Goal: Task Accomplishment & Management: Complete application form

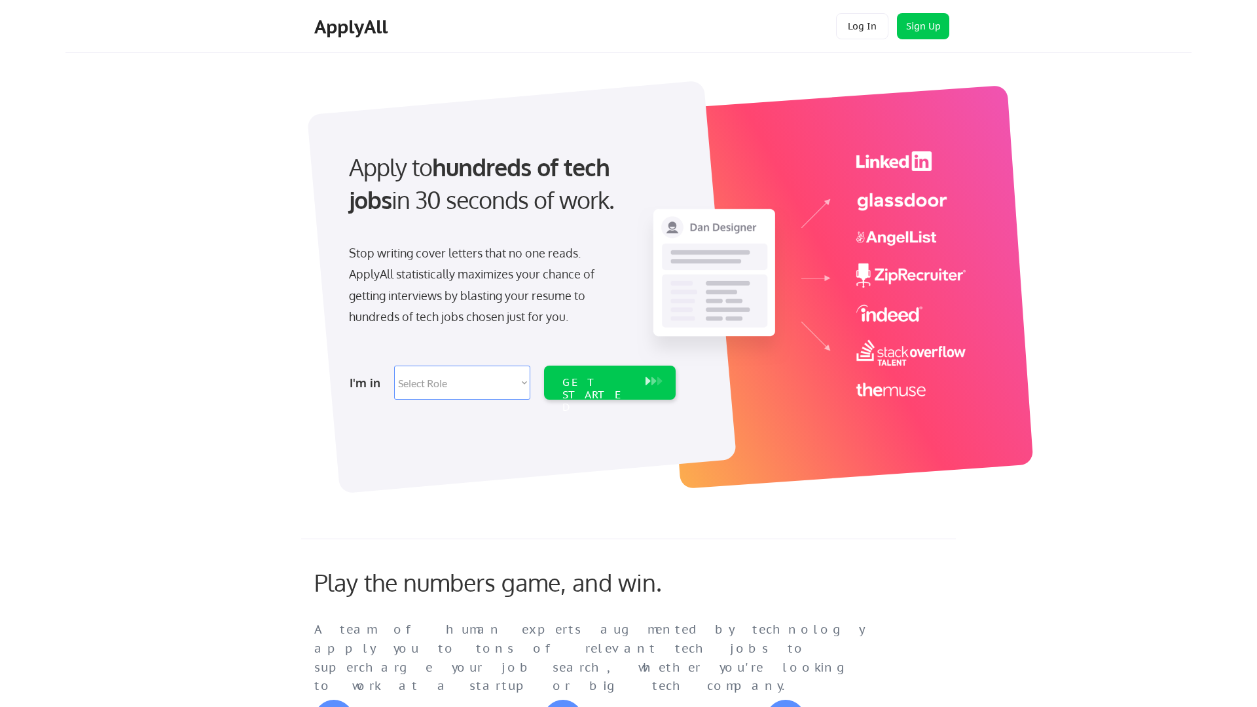
scroll to position [583, 0]
click at [479, 390] on select "Select Role Software Engineering Product Management Customer Success Sales UI/U…" at bounding box center [462, 382] width 136 height 34
select select ""data_science___analytics""
click at [587, 382] on div "GET STARTED" at bounding box center [597, 395] width 70 height 38
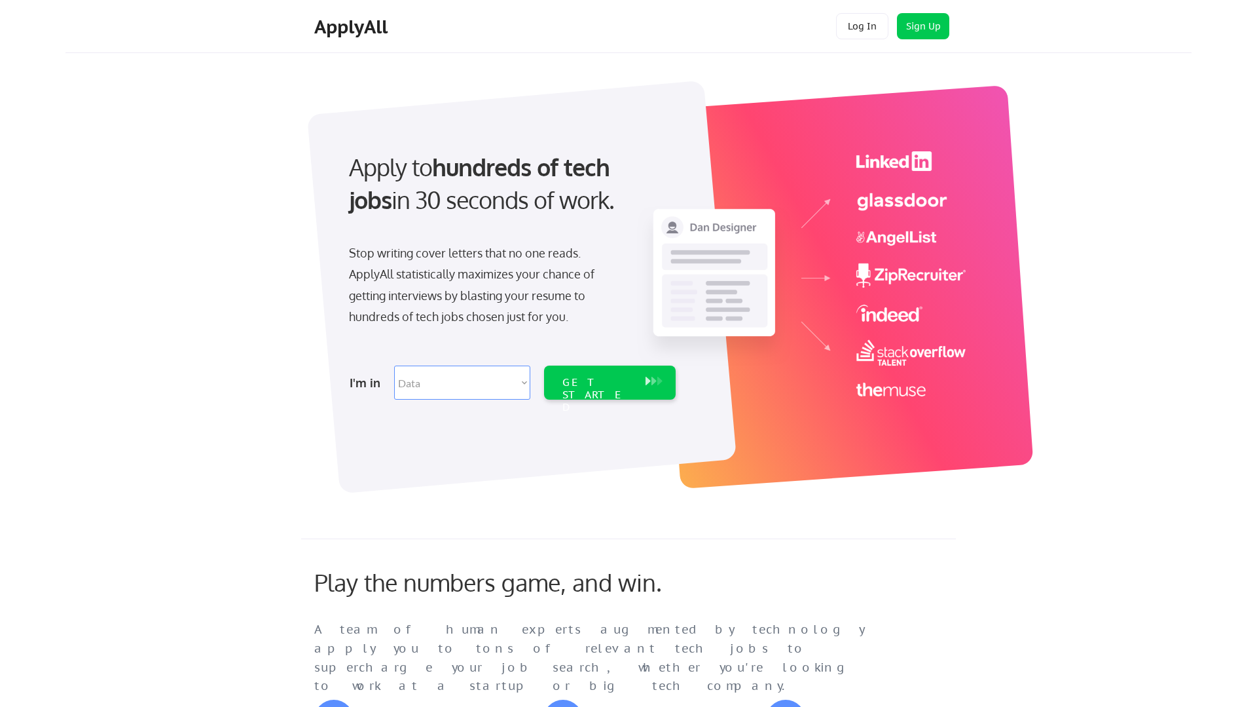
select select ""data_science___analytics""
click at [915, 31] on button "Sign Up" at bounding box center [923, 26] width 52 height 26
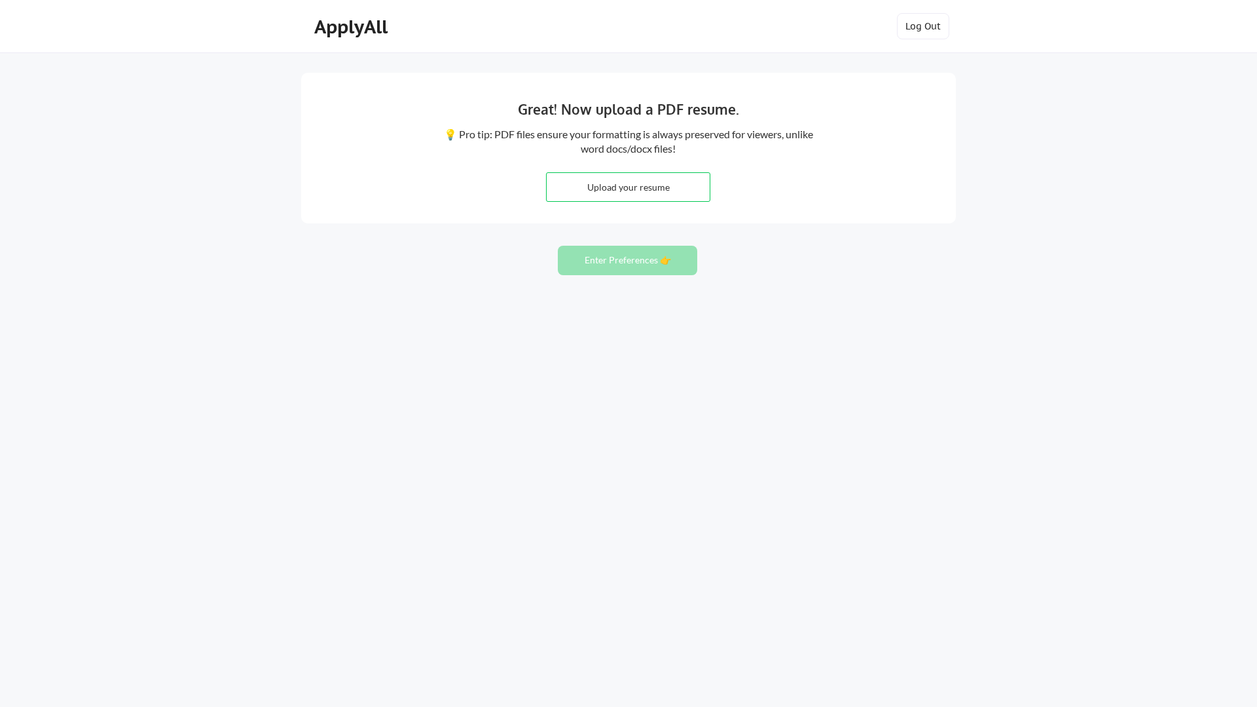
scroll to position [583, 0]
click at [665, 190] on input "file" at bounding box center [628, 187] width 163 height 28
type input "C:\fakepath\Maria-Resume.pdf"
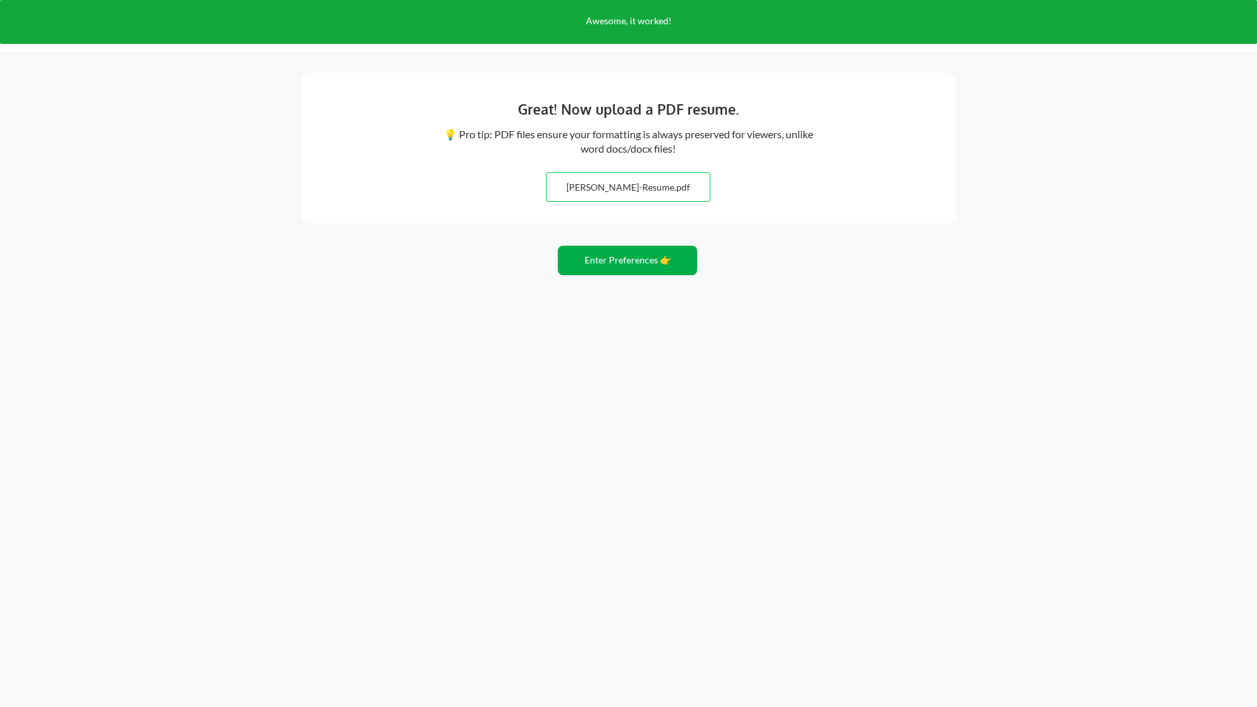
click at [678, 267] on button "Enter Preferences 👉" at bounding box center [627, 260] width 139 height 29
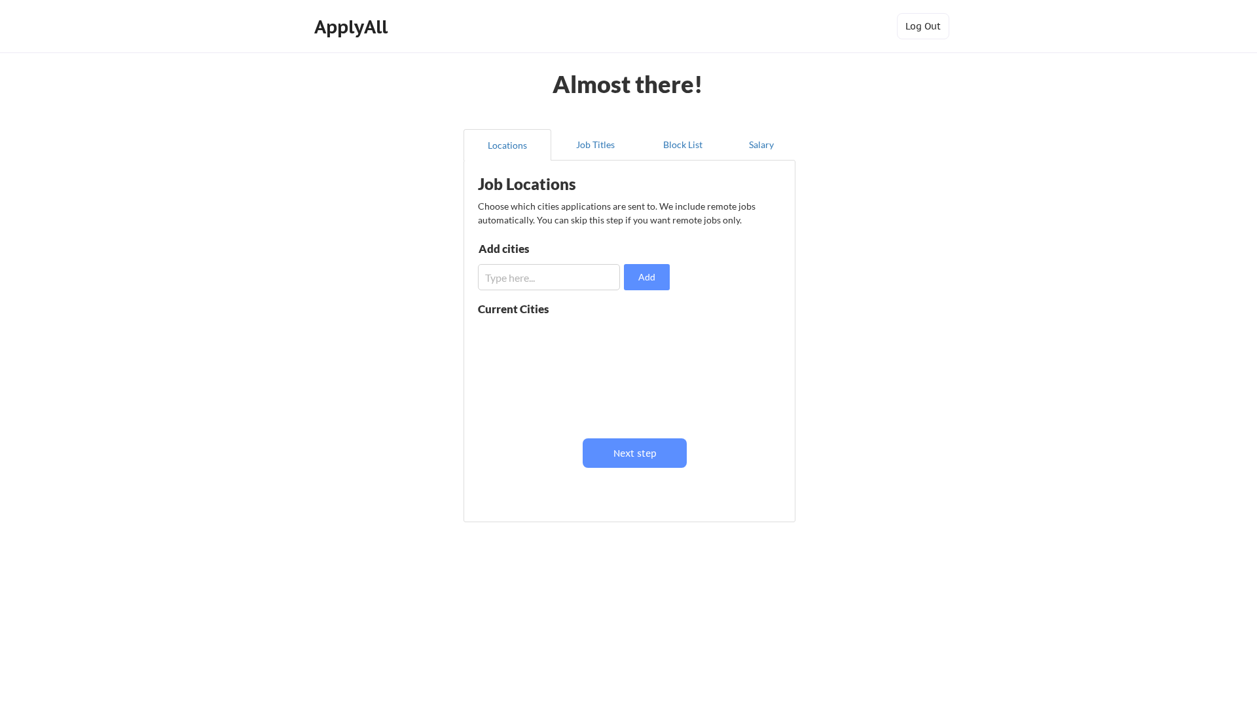
scroll to position [583, 0]
click at [565, 282] on input "input" at bounding box center [549, 277] width 142 height 26
type input "houston"
click at [650, 278] on button "Add" at bounding box center [647, 277] width 46 height 26
click at [543, 277] on input "input" at bounding box center [549, 277] width 142 height 26
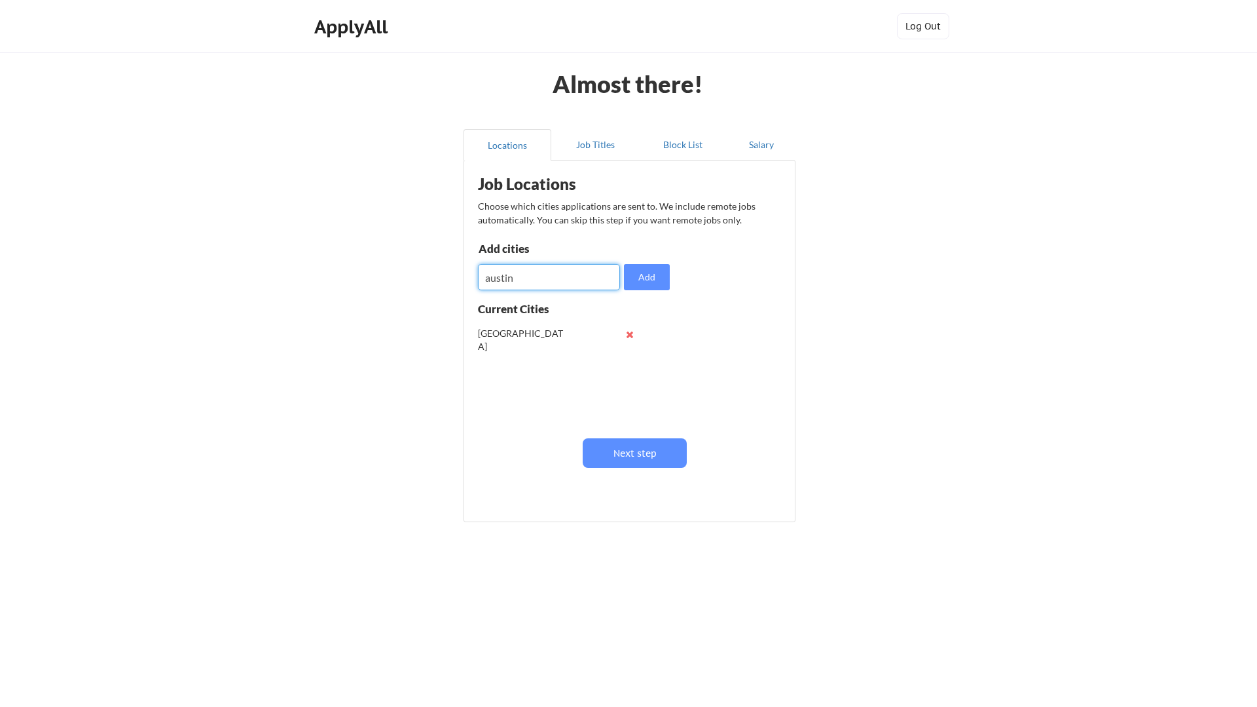
type input "austin"
click at [514, 277] on input "input" at bounding box center [549, 277] width 142 height 26
type input "dallas"
click at [529, 276] on input "input" at bounding box center [549, 277] width 142 height 26
type input "san antonio"
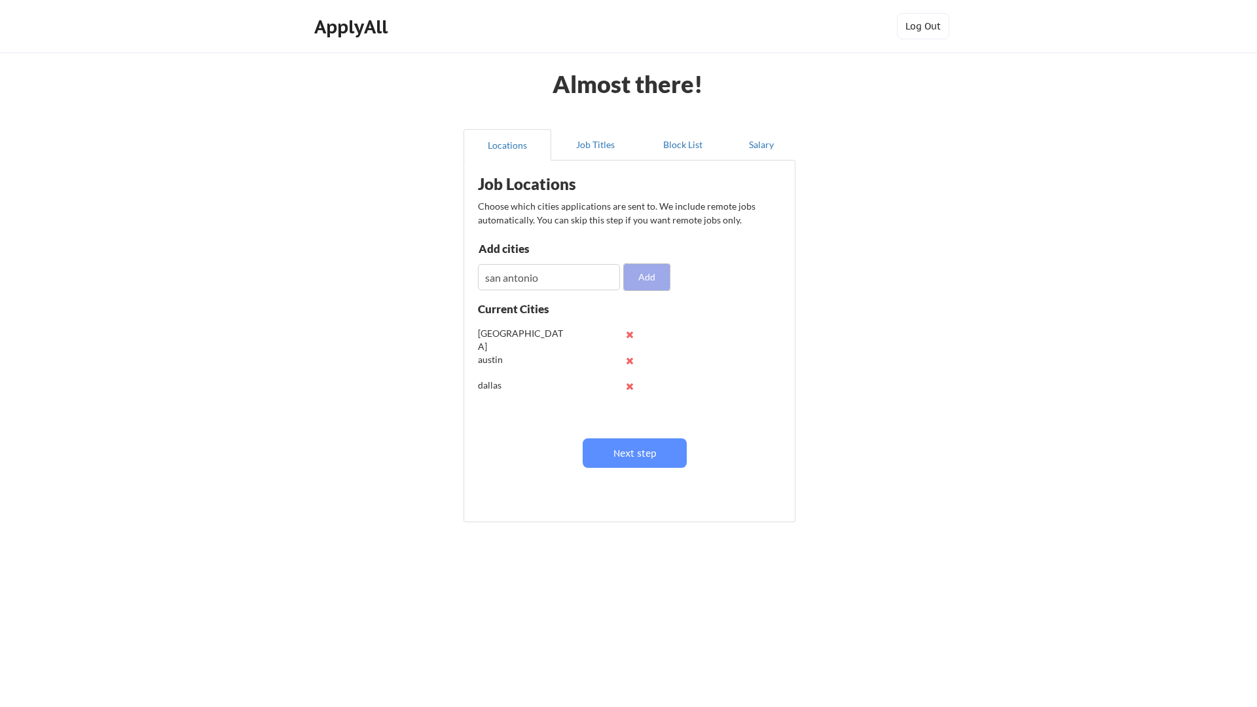
click at [643, 276] on button "Add" at bounding box center [647, 277] width 46 height 26
click at [654, 451] on button "Next step" at bounding box center [635, 452] width 104 height 29
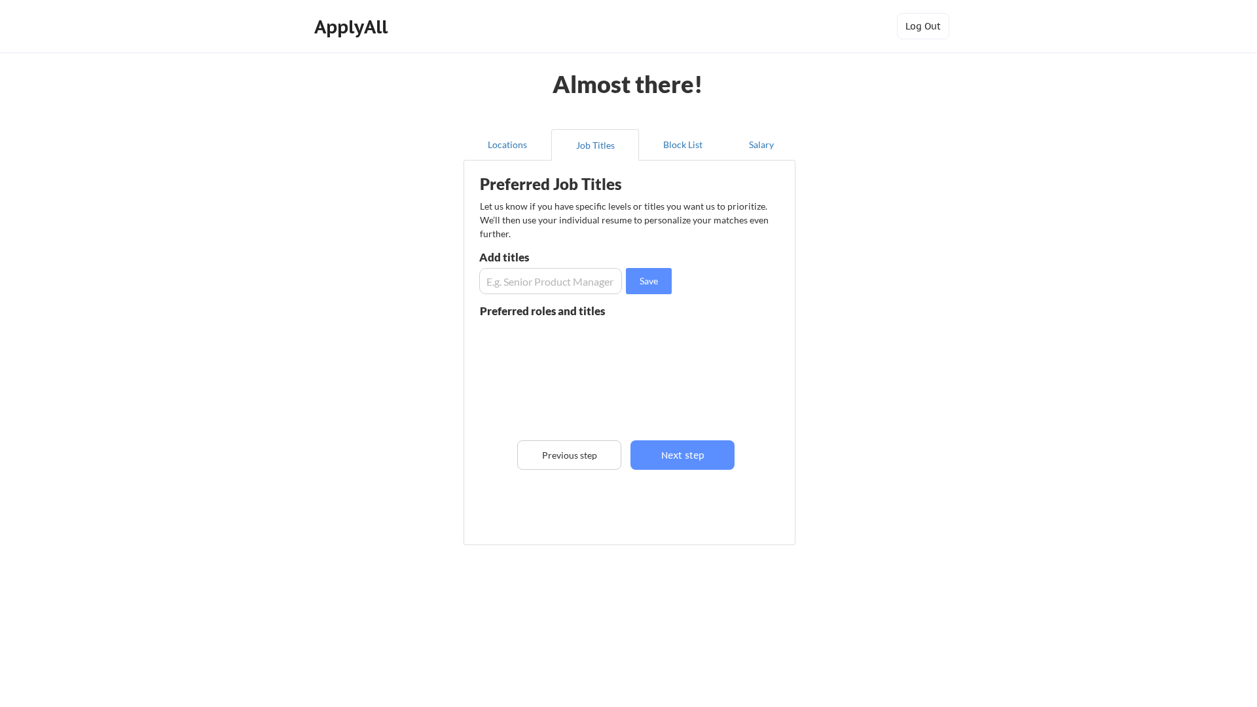
click at [561, 280] on input "input" at bounding box center [550, 281] width 143 height 26
type input "data scientist"
click at [559, 280] on input "input" at bounding box center [550, 281] width 143 height 26
type input "machine learning engineer"
click at [554, 276] on input "input" at bounding box center [550, 281] width 143 height 26
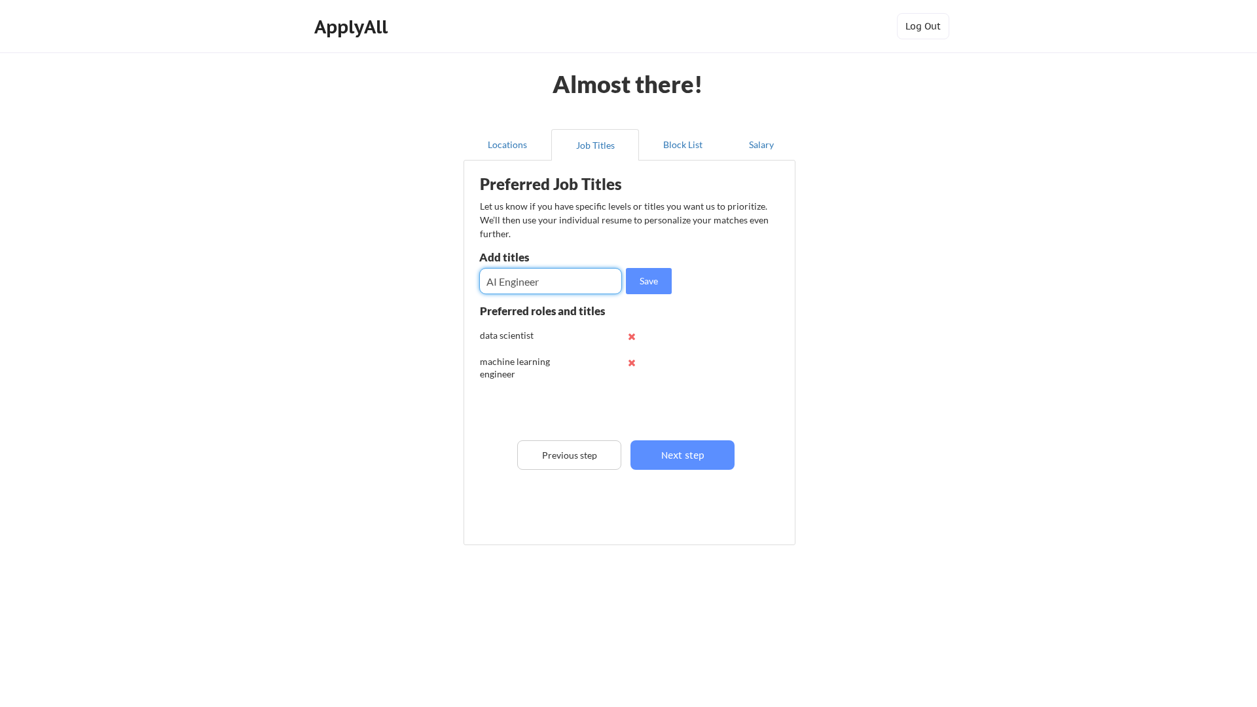
type input "AI Engineer"
click at [556, 283] on input "input" at bounding box center [550, 281] width 143 height 26
type input "Data Analyst"
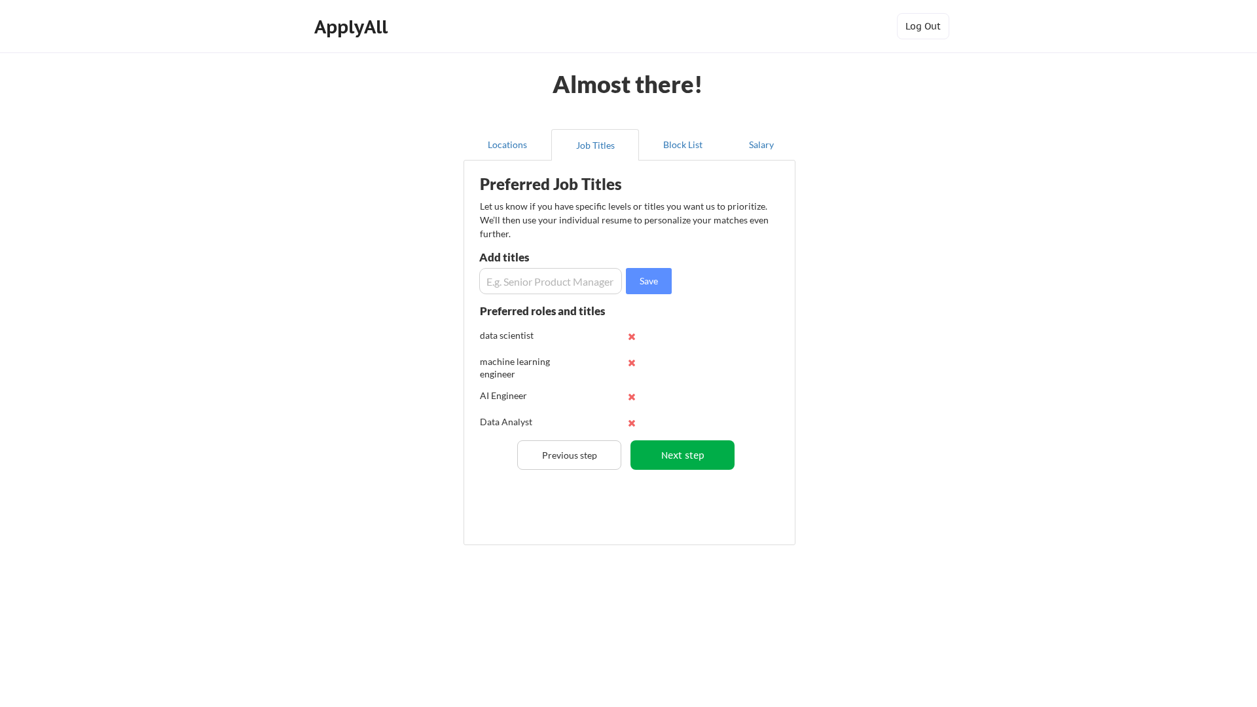
click at [691, 454] on button "Next step" at bounding box center [683, 454] width 104 height 29
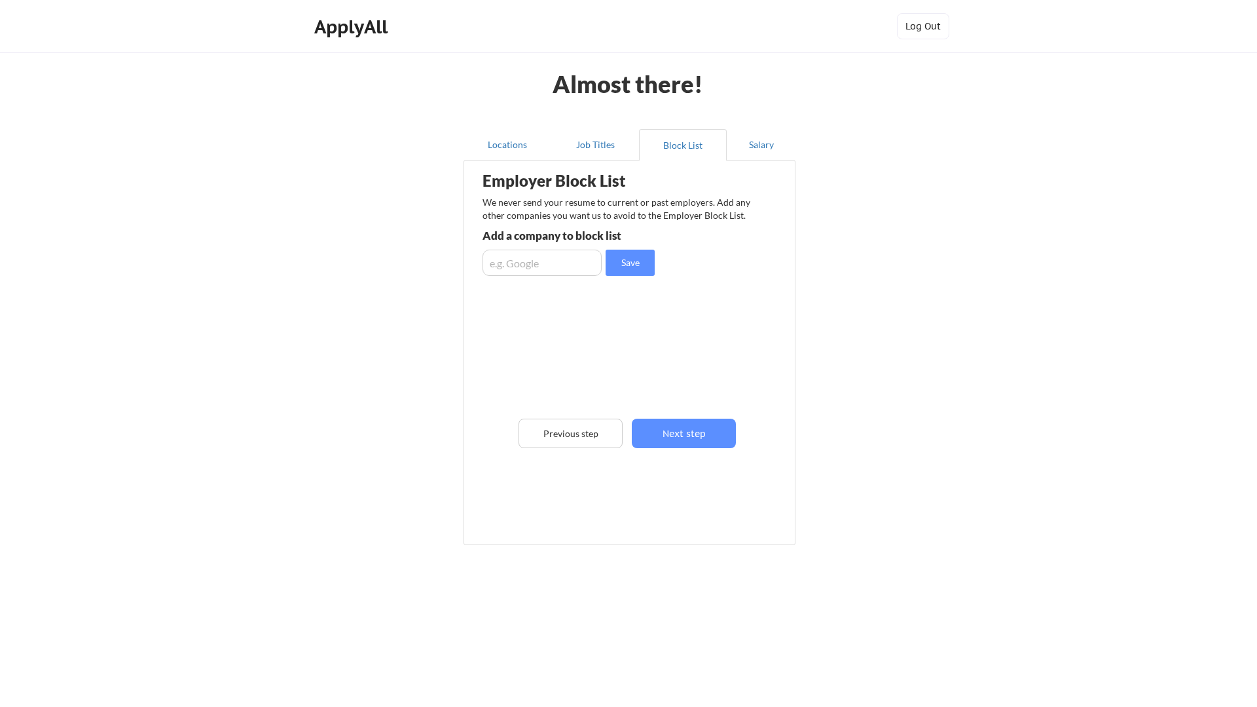
click at [552, 272] on input "input" at bounding box center [542, 262] width 119 height 26
type input "Dell"
click at [562, 257] on input "input" at bounding box center [542, 262] width 119 height 26
type input "HP"
click at [551, 269] on input "input" at bounding box center [542, 262] width 119 height 26
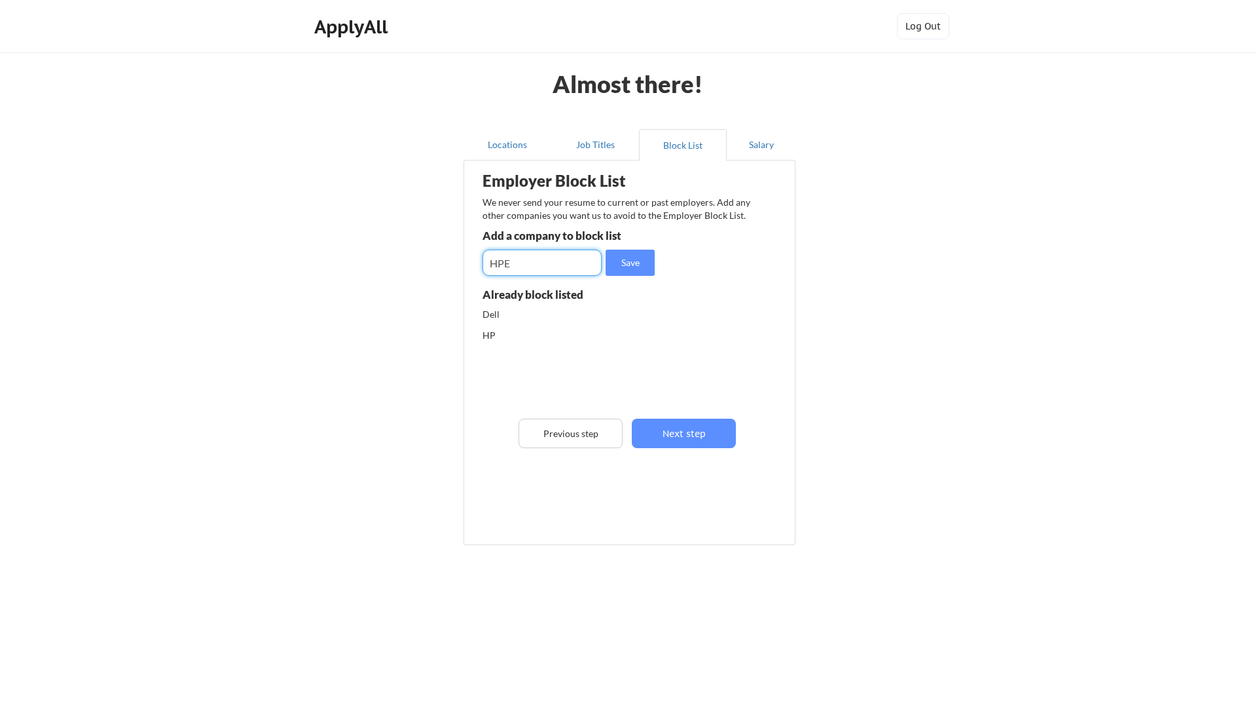
type input "HPE"
click at [546, 274] on input "input" at bounding box center [542, 262] width 119 height 26
type input "IBM"
click at [551, 263] on input "input" at bounding box center [542, 262] width 119 height 26
type input "Google"
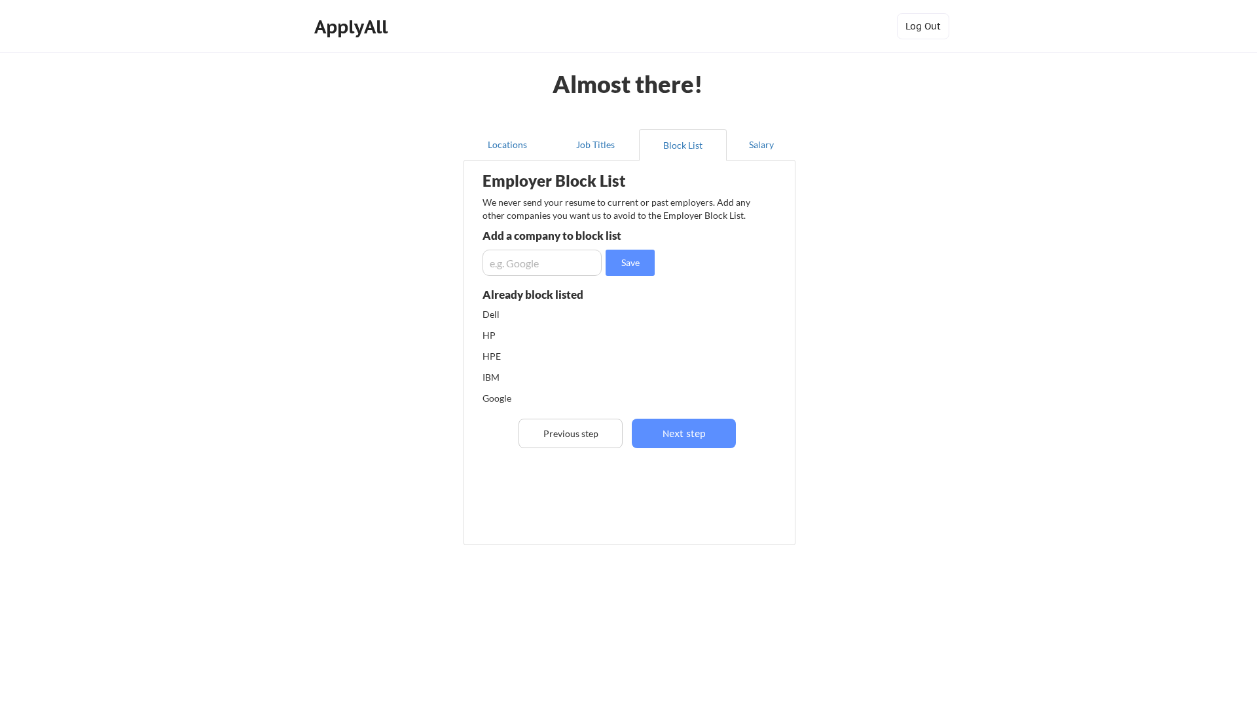
click at [557, 267] on input "input" at bounding box center [542, 262] width 119 height 26
type input "Microsoft"
click at [557, 265] on input "input" at bounding box center [542, 262] width 119 height 26
type input "Microsoft"
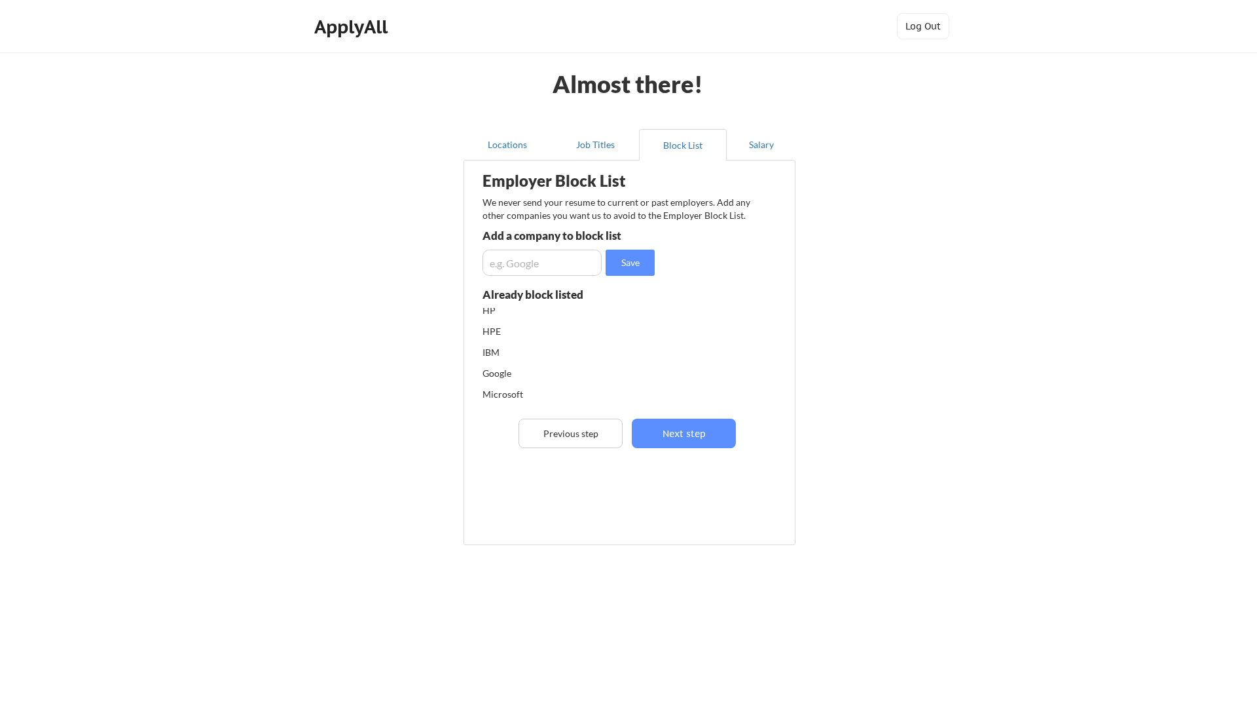
click at [560, 270] on input "input" at bounding box center [542, 262] width 119 height 26
type input "Chevron"
click at [567, 261] on input "input" at bounding box center [542, 262] width 119 height 26
type input "Shell"
click at [561, 263] on input "input" at bounding box center [542, 262] width 119 height 26
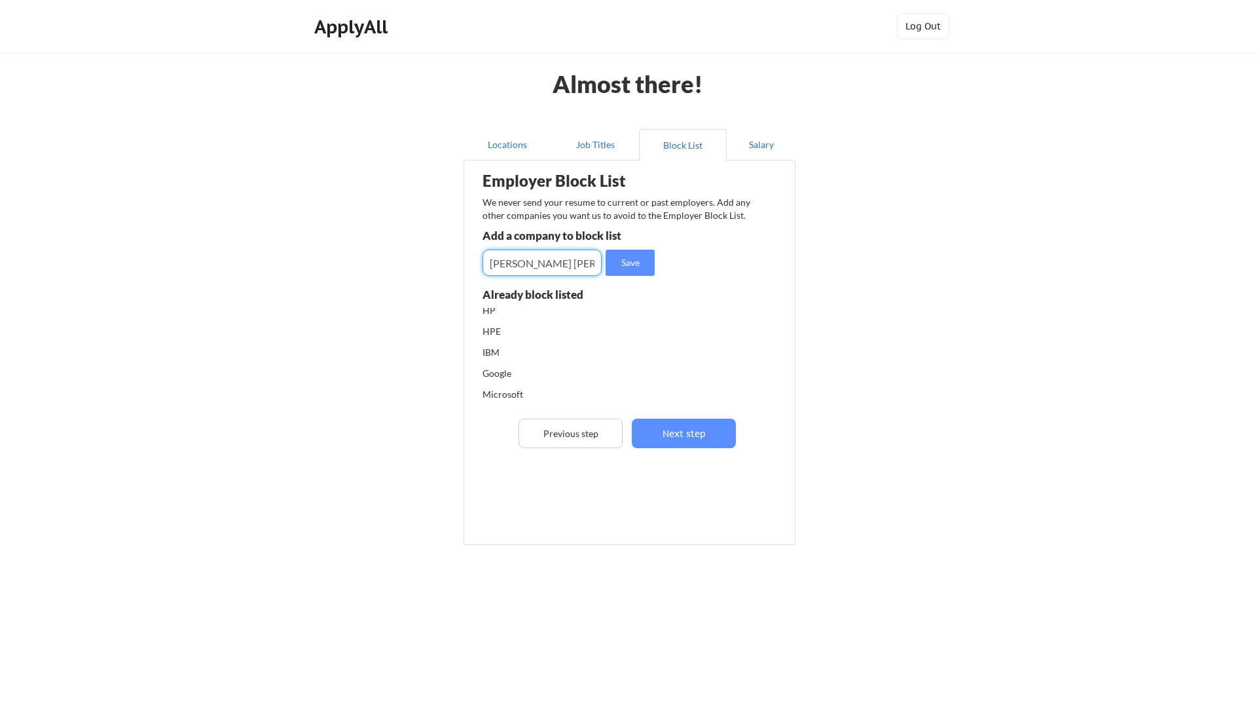
type input "Baker Huges"
click at [562, 263] on input "input" at bounding box center [542, 262] width 119 height 26
type input "DNV"
click at [547, 267] on input "input" at bounding box center [542, 262] width 119 height 26
type input "Hapag Lloyd"
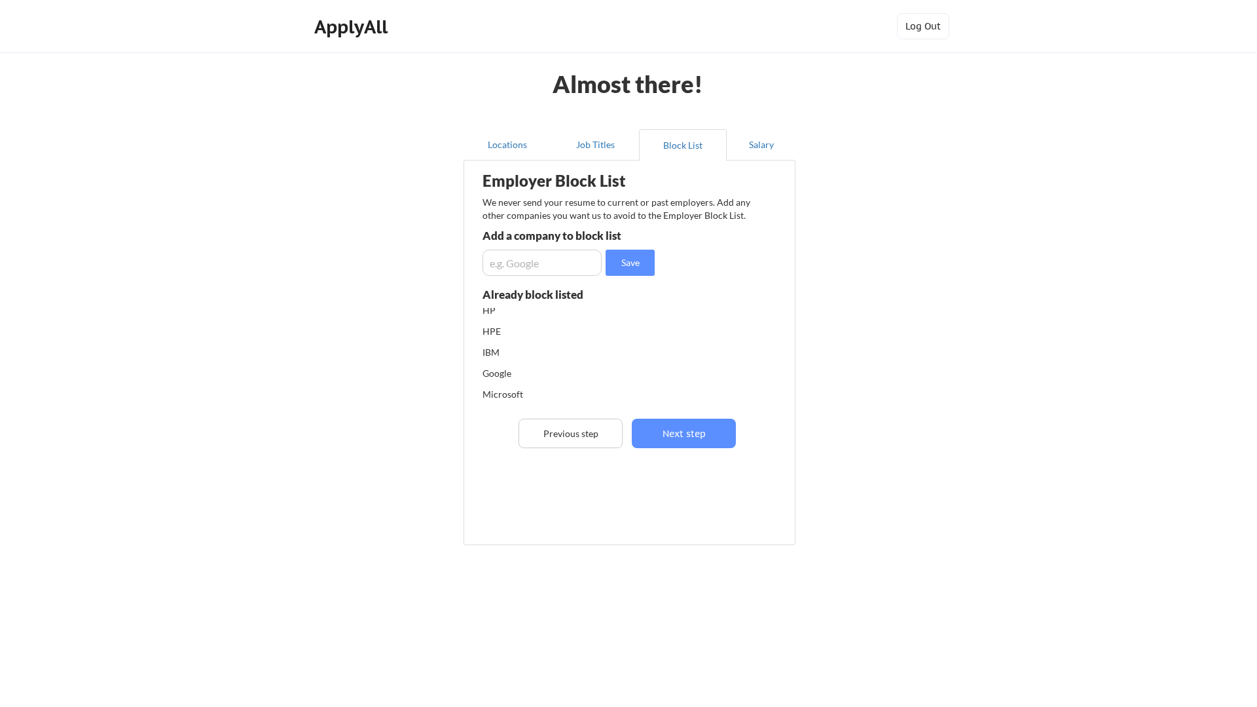
click at [538, 267] on input "input" at bounding box center [542, 262] width 119 height 26
type input "Amazon"
click at [542, 269] on input "input" at bounding box center [542, 262] width 119 height 26
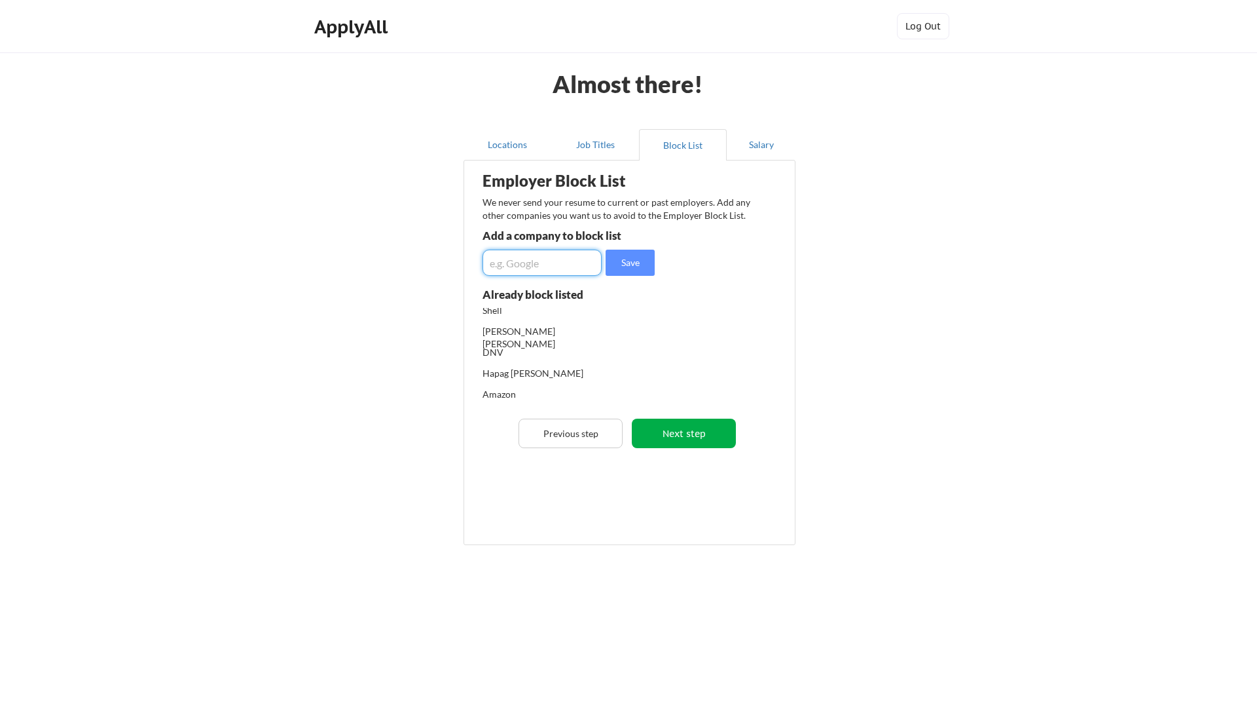
click at [696, 437] on button "Next step" at bounding box center [684, 432] width 104 height 29
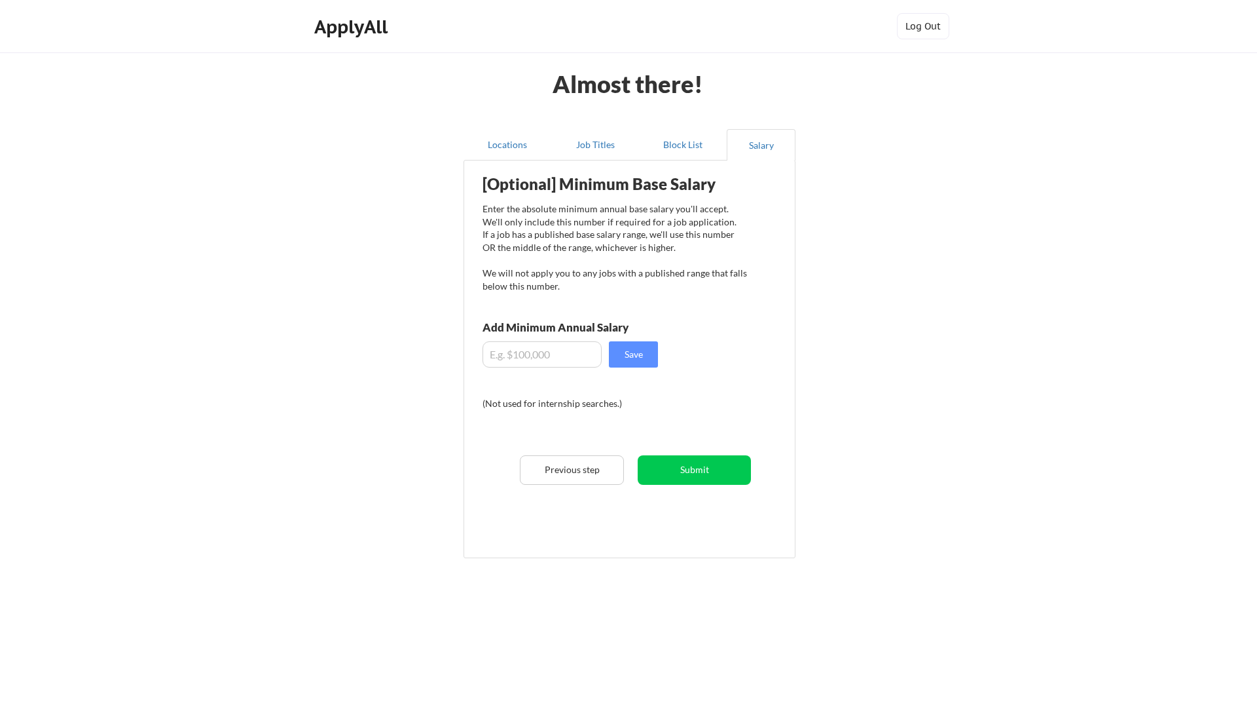
click at [585, 357] on input "input" at bounding box center [542, 354] width 119 height 26
type input "$90,000"
click at [632, 354] on button "Save" at bounding box center [633, 354] width 49 height 26
click at [688, 468] on button "Submit" at bounding box center [694, 469] width 113 height 29
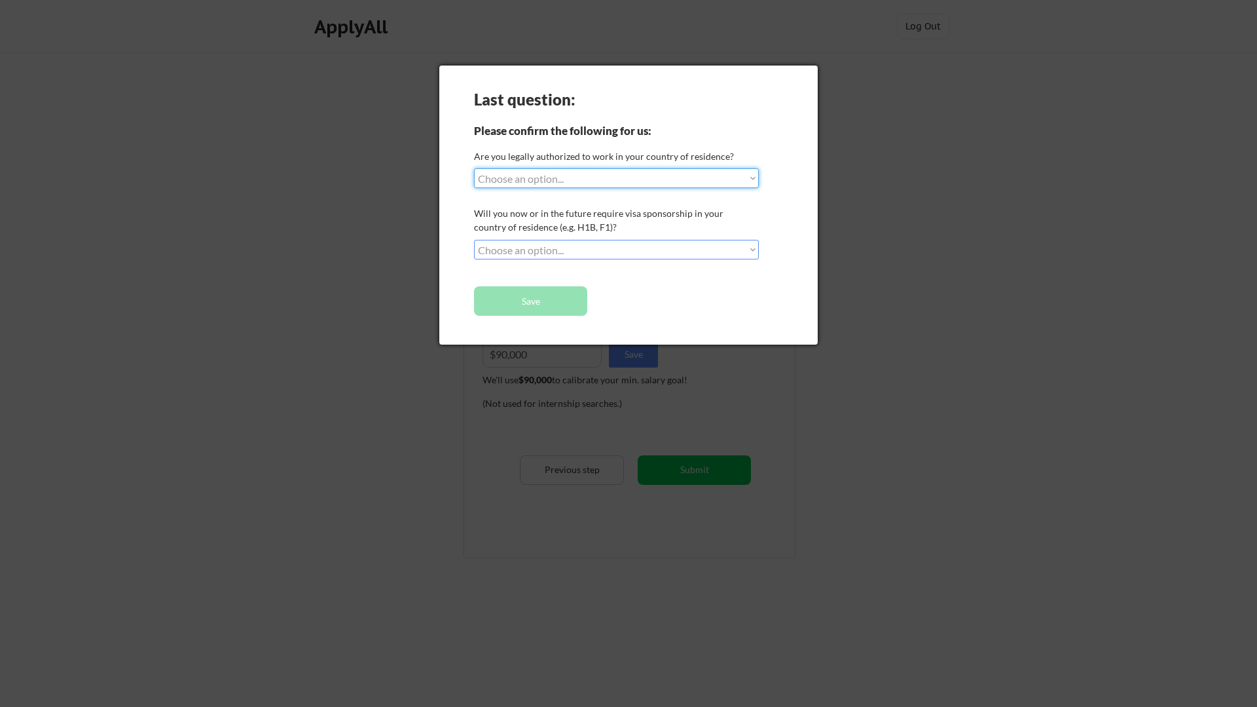
click at [569, 176] on select "Choose an option... Yes, I am a US Citizen Yes, I am a Canadian Citizen Yes, I …" at bounding box center [616, 178] width 285 height 20
select select ""yes__i_am_an_other_permanent_resident""
click at [566, 248] on select "Choose an option... No, I will not need sponsorship Yes, I will need sponsorship" at bounding box center [616, 250] width 285 height 20
click at [564, 249] on select "Choose an option... No, I will not need sponsorship Yes, I will need sponsorship" at bounding box center [616, 250] width 285 height 20
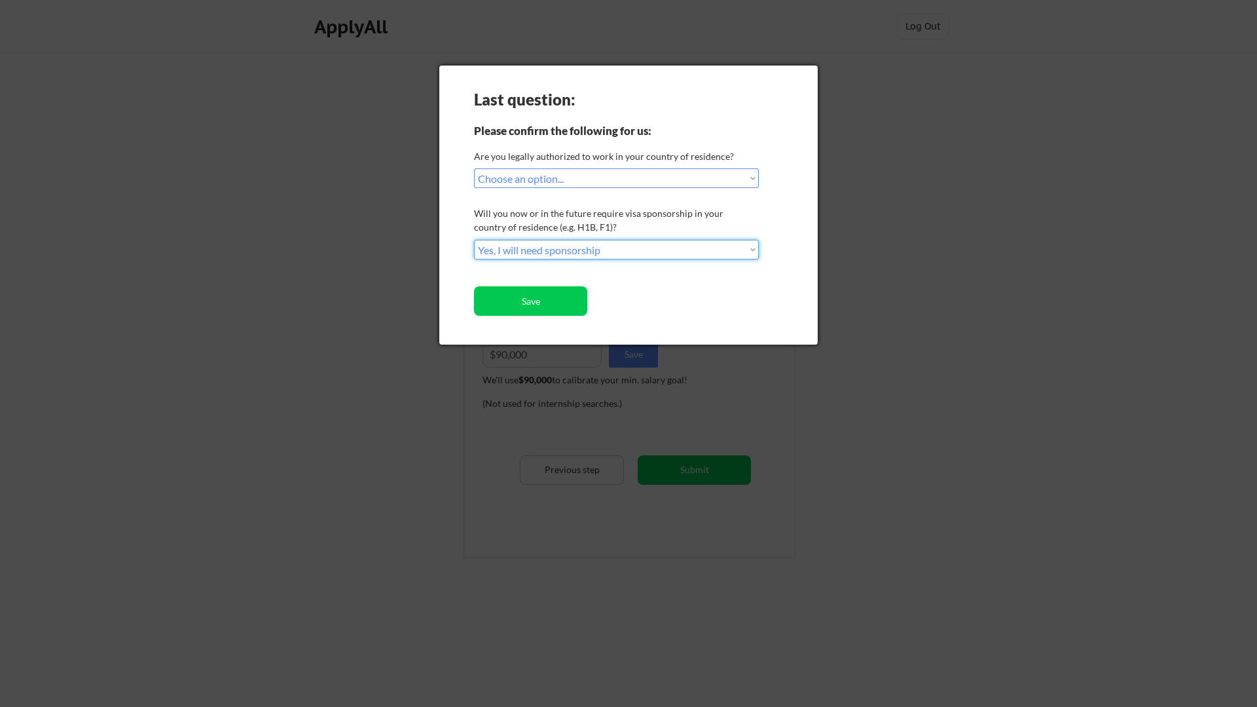
select select ""no__i_will_not_need_sponsorship""
click at [554, 300] on button "Save" at bounding box center [530, 300] width 113 height 29
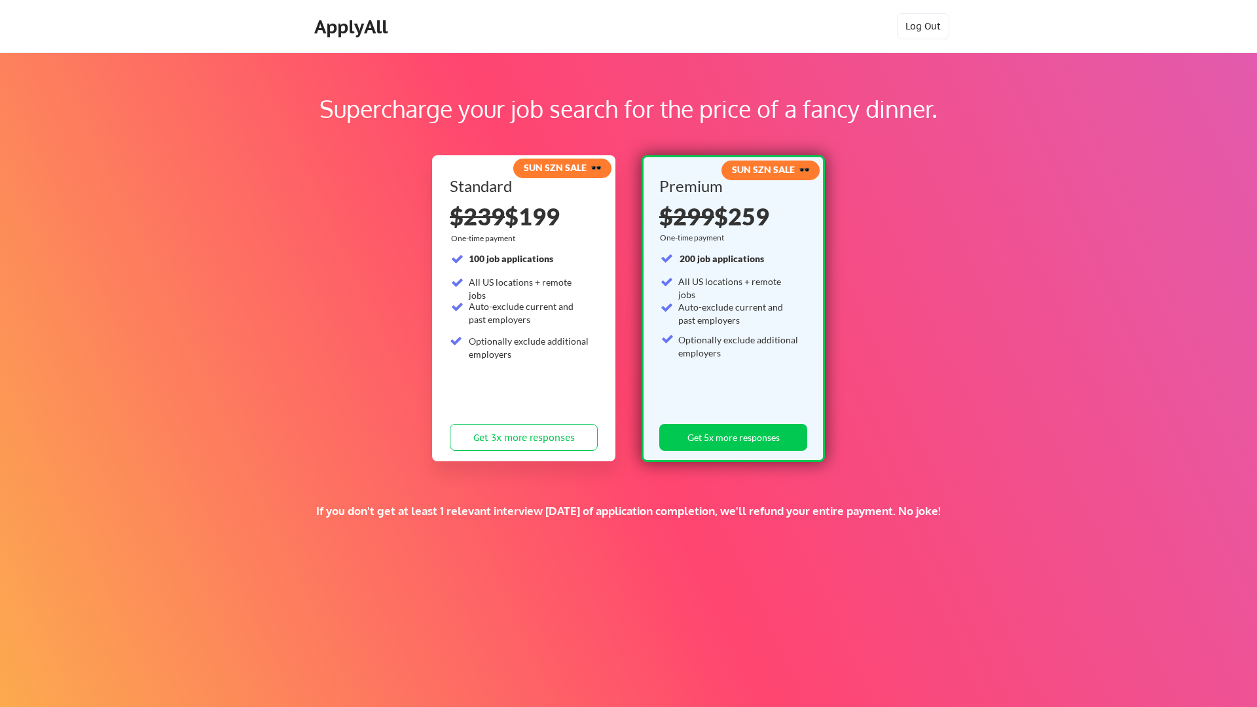
scroll to position [583, 0]
